Goal: Task Accomplishment & Management: Manage account settings

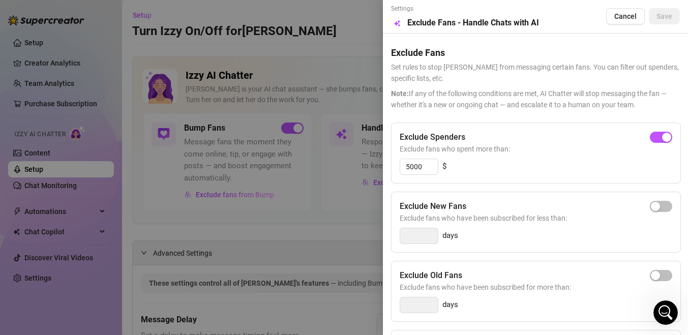
scroll to position [807, 0]
click at [664, 139] on div "button" at bounding box center [666, 137] width 9 height 9
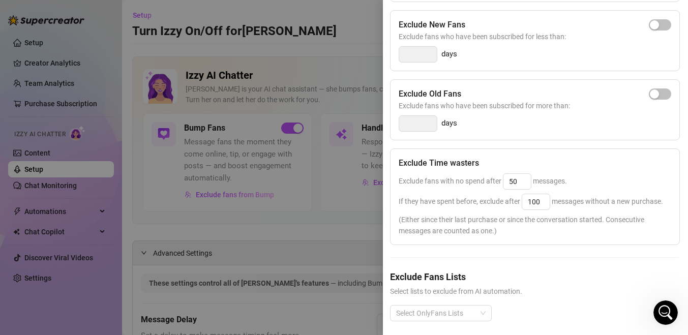
scroll to position [188, 1]
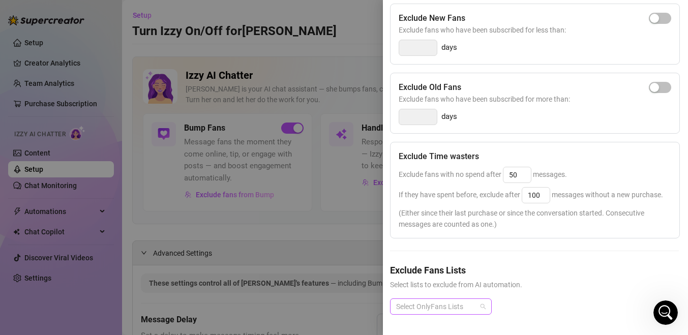
click at [471, 308] on div at bounding box center [435, 307] width 87 height 14
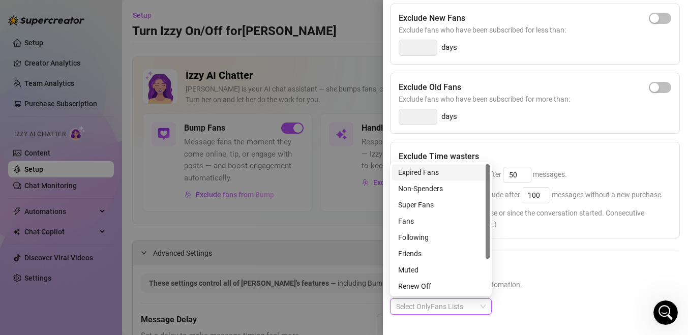
click at [471, 308] on div at bounding box center [435, 307] width 87 height 14
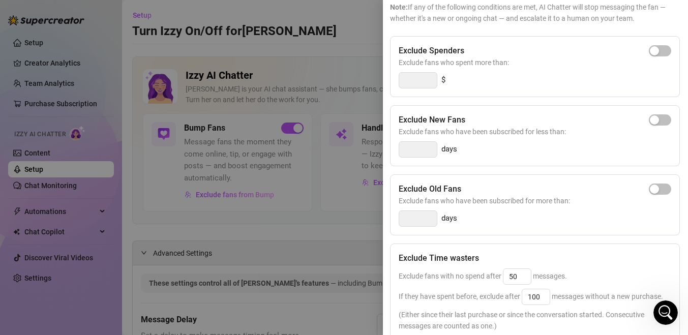
scroll to position [0, 1]
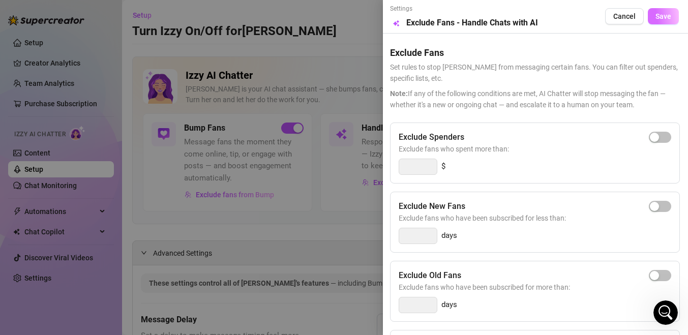
click at [662, 14] on span "Save" at bounding box center [664, 16] width 16 height 8
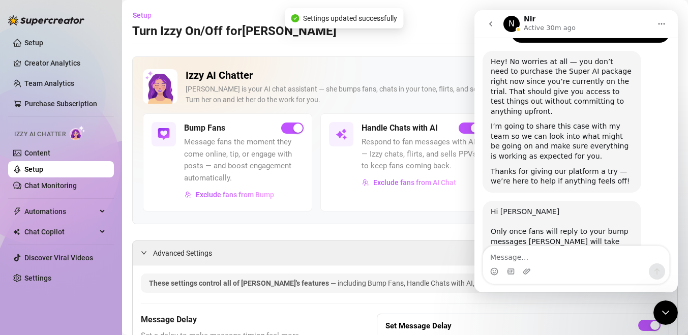
scroll to position [807, 0]
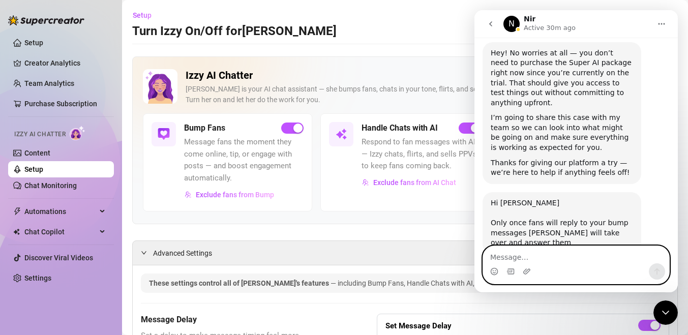
click at [552, 262] on textarea "Message…" at bounding box center [576, 254] width 186 height 17
type textarea "do you know why?"
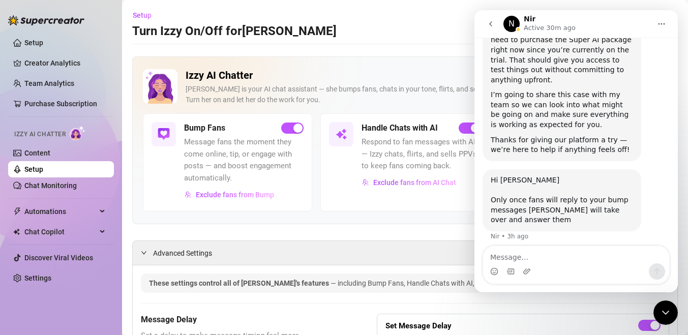
click at [492, 21] on icon "go back" at bounding box center [491, 24] width 8 height 8
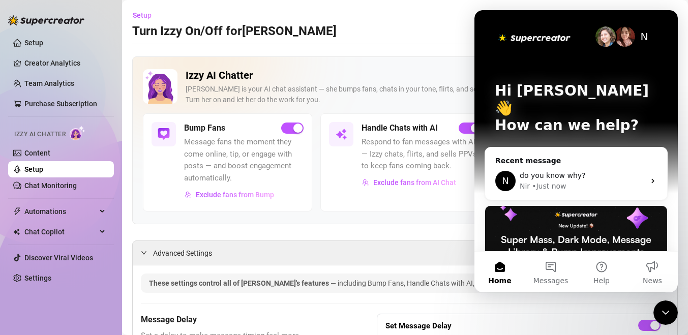
scroll to position [0, 0]
click at [674, 304] on div "Close Intercom Messenger" at bounding box center [666, 313] width 24 height 24
